Goal: Register for event/course

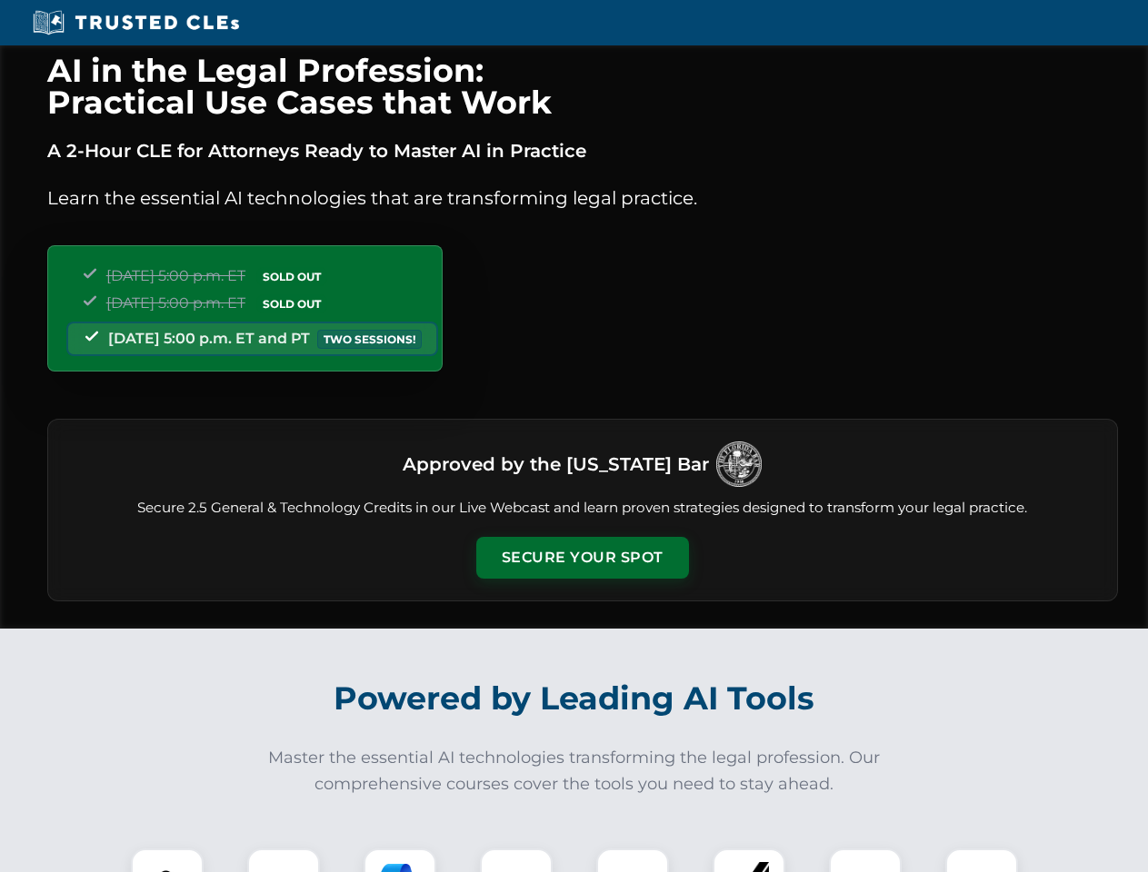
click at [582, 558] on button "Secure Your Spot" at bounding box center [582, 558] width 213 height 42
click at [167, 861] on img at bounding box center [167, 885] width 53 height 53
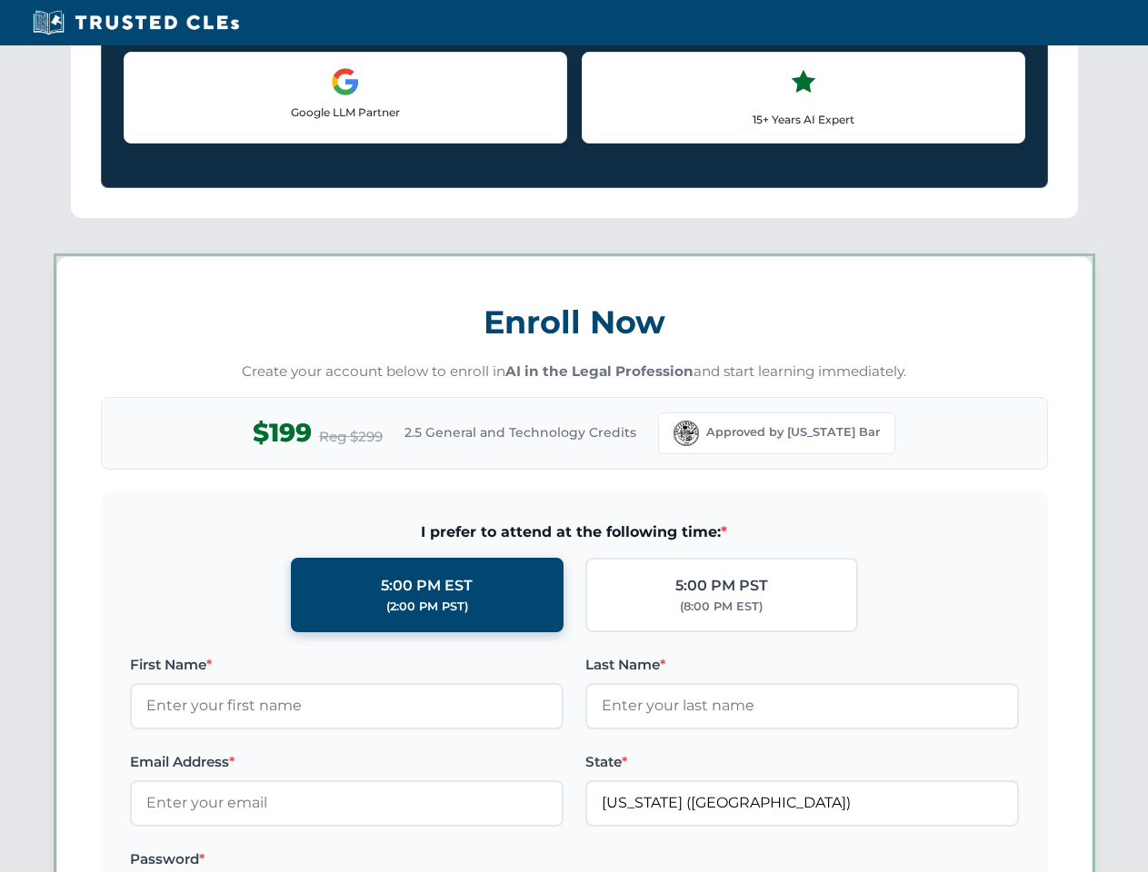
click at [400, 861] on label "Password *" at bounding box center [346, 860] width 433 height 22
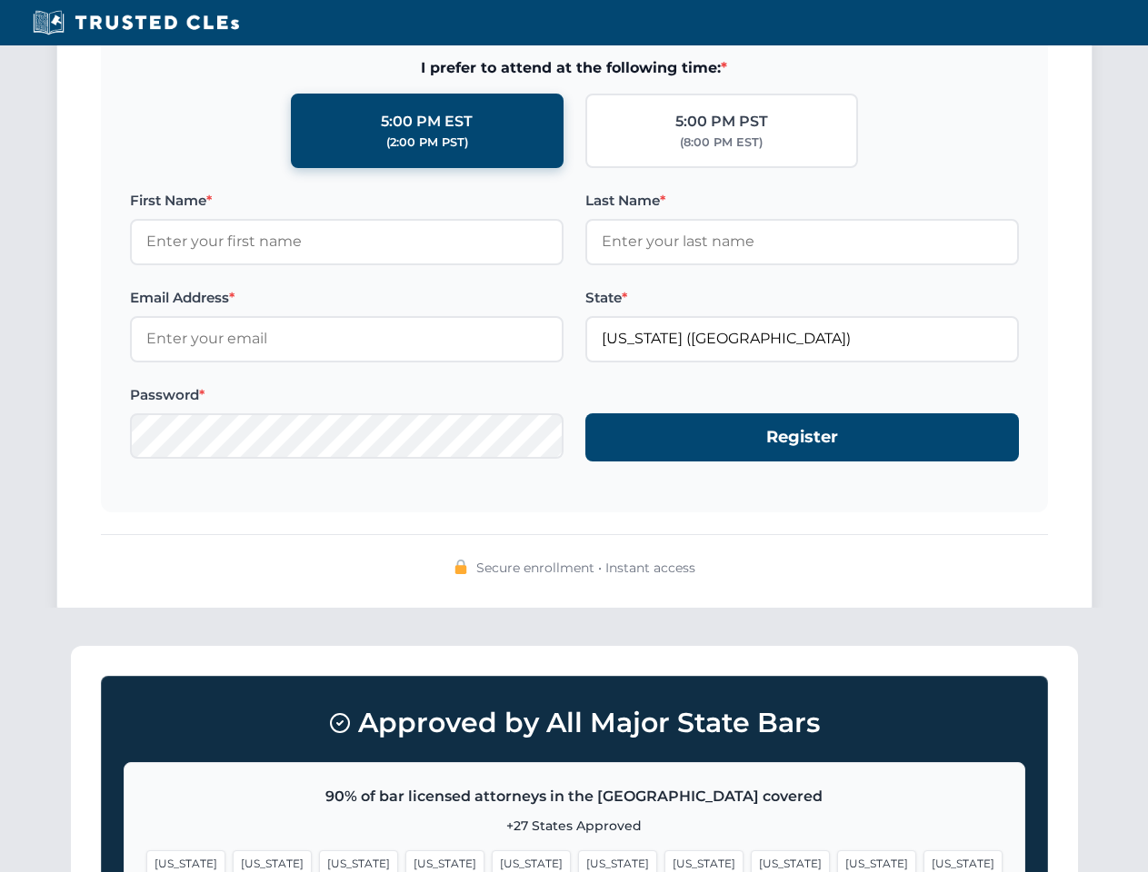
click at [837, 861] on span "[US_STATE]" at bounding box center [876, 864] width 79 height 26
